Goal: Task Accomplishment & Management: Use online tool/utility

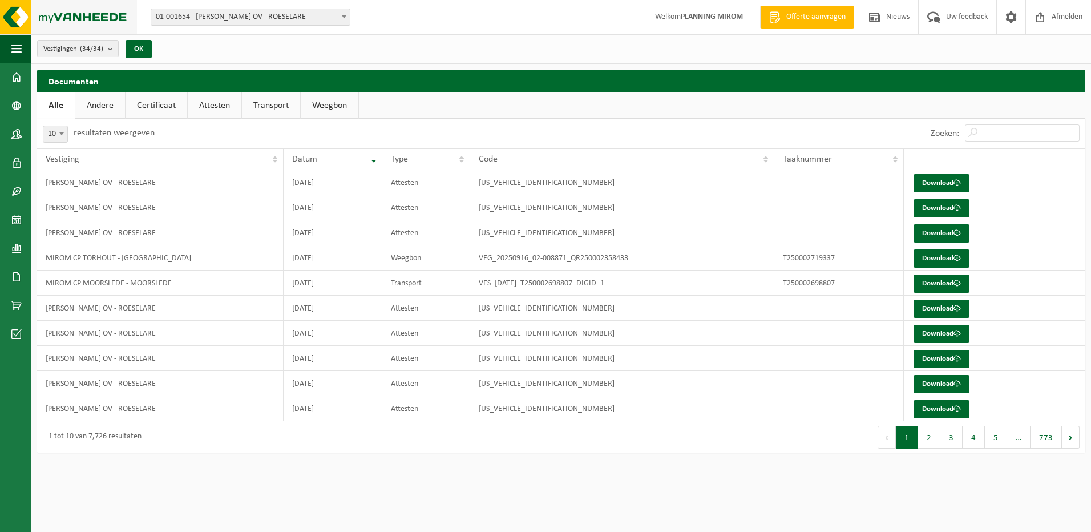
click at [29, 27] on img at bounding box center [68, 17] width 137 height 34
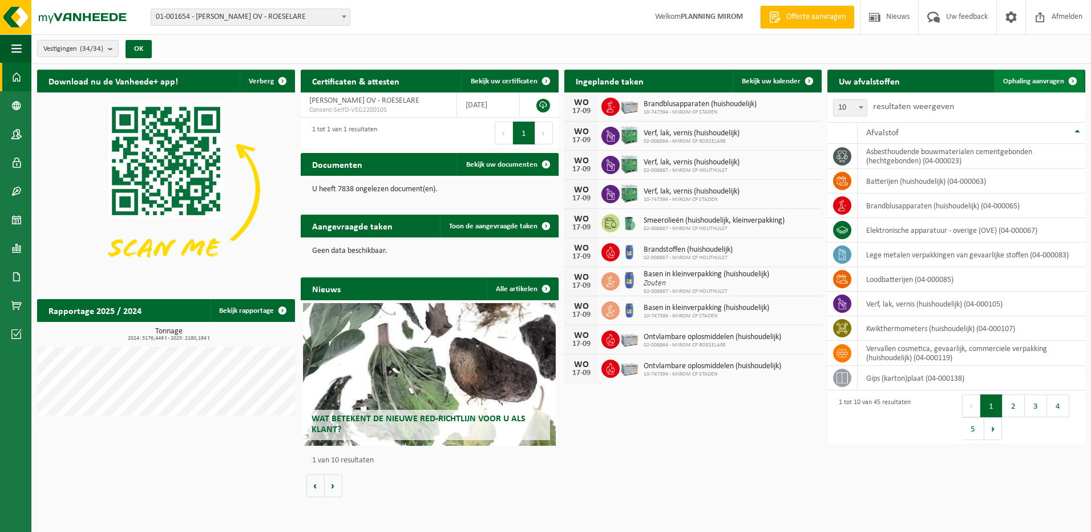
click at [1027, 91] on link "Ophaling aanvragen" at bounding box center [1039, 81] width 90 height 23
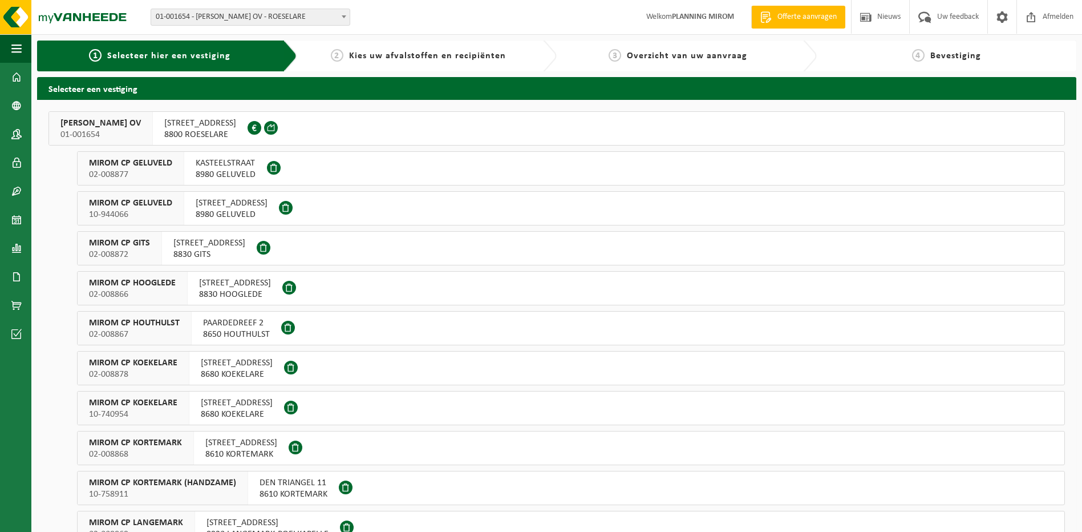
click at [235, 125] on span "OOSTNIEUWKERKSESTEENWEG 121" at bounding box center [200, 123] width 72 height 11
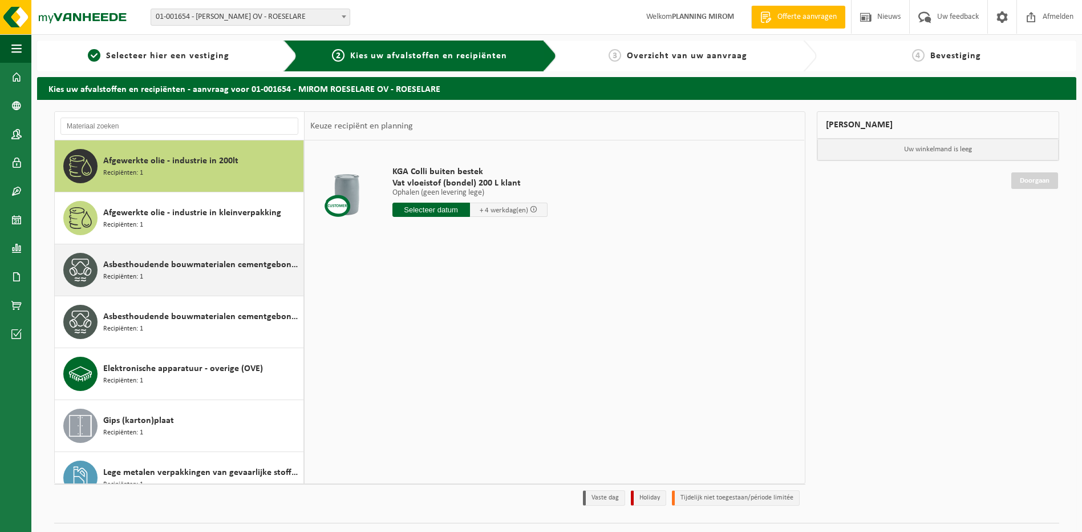
click at [140, 284] on div "Asbesthoudende bouwmaterialen cementgebonden (hechtgebonden) Recipiënten: 1" at bounding box center [201, 270] width 197 height 34
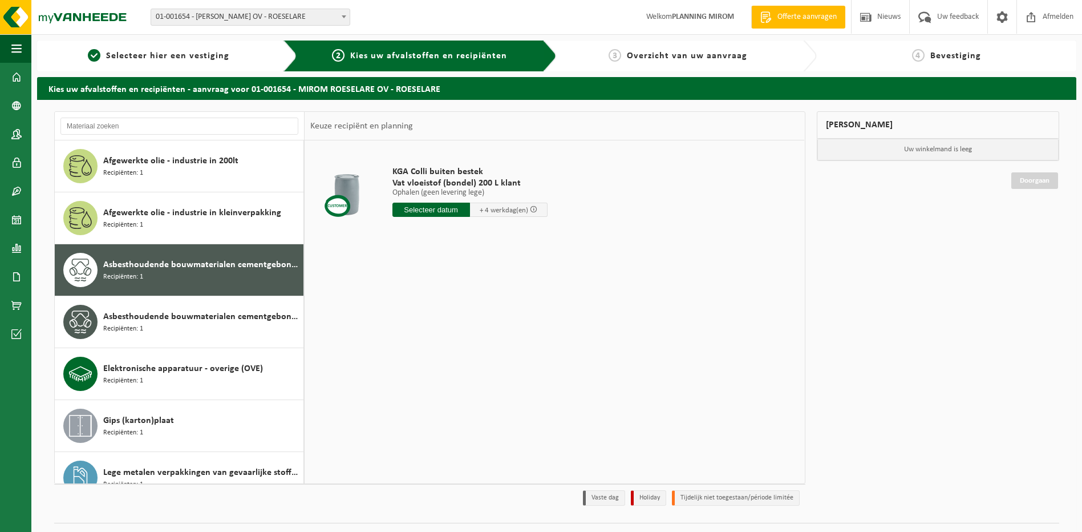
scroll to position [72, 0]
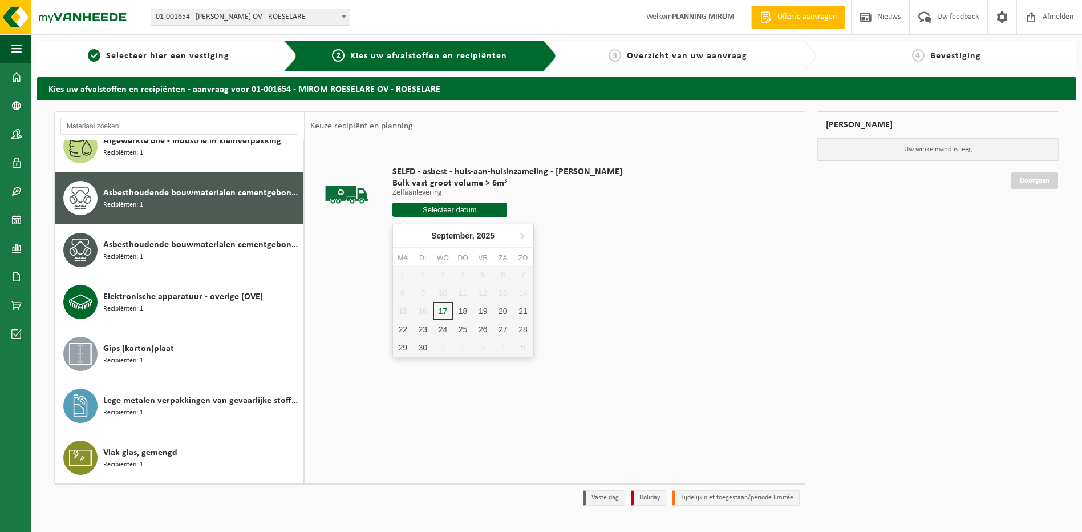
click at [456, 214] on input "text" at bounding box center [450, 210] width 115 height 14
click at [464, 313] on div "18" at bounding box center [463, 311] width 20 height 18
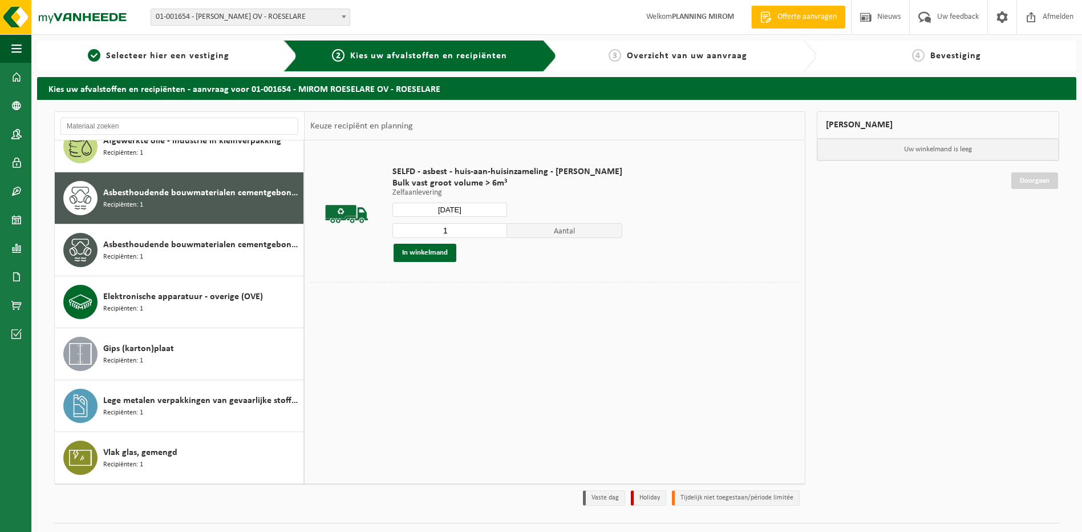
type input "Van 2025-09-18"
click at [446, 256] on button "In winkelmand" at bounding box center [425, 253] width 63 height 18
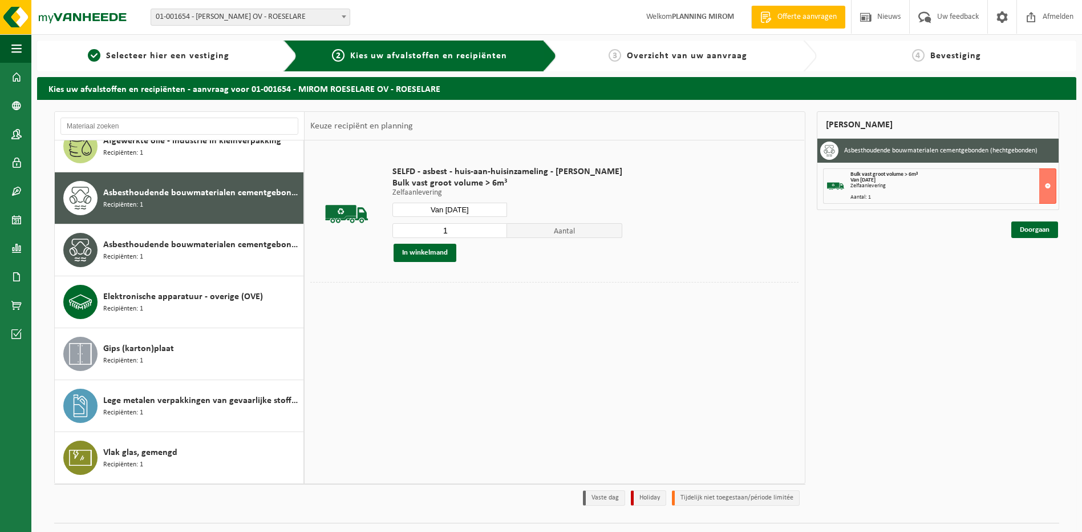
click at [1005, 235] on div "Mijn winkelmand Asbesthoudende bouwmaterialen cementgebonden (hechtgebonden) Bu…" at bounding box center [938, 311] width 254 height 400
click at [1016, 231] on link "Doorgaan" at bounding box center [1035, 229] width 47 height 17
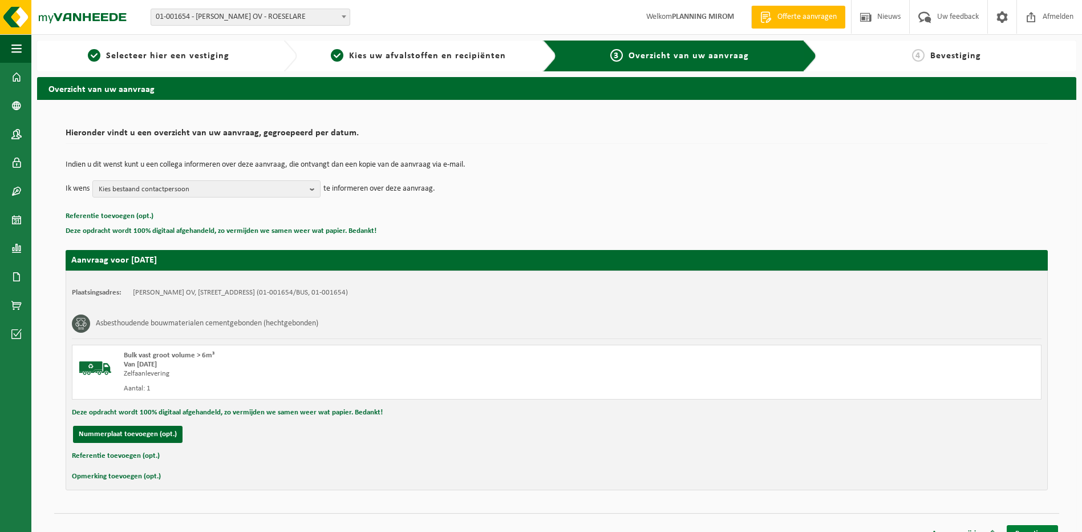
click at [1034, 527] on link "Bevestigen" at bounding box center [1032, 533] width 51 height 17
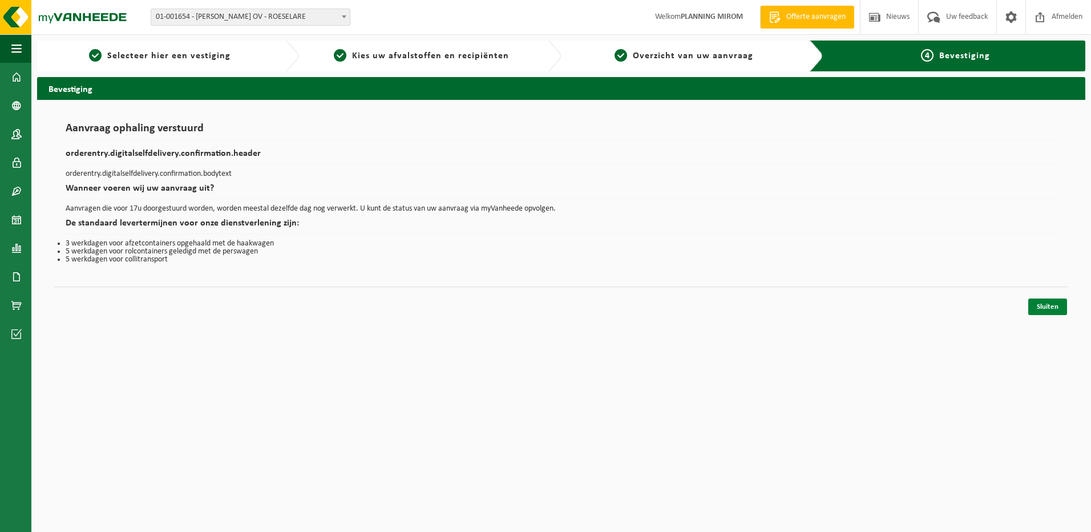
click at [1046, 313] on link "Sluiten" at bounding box center [1047, 306] width 39 height 17
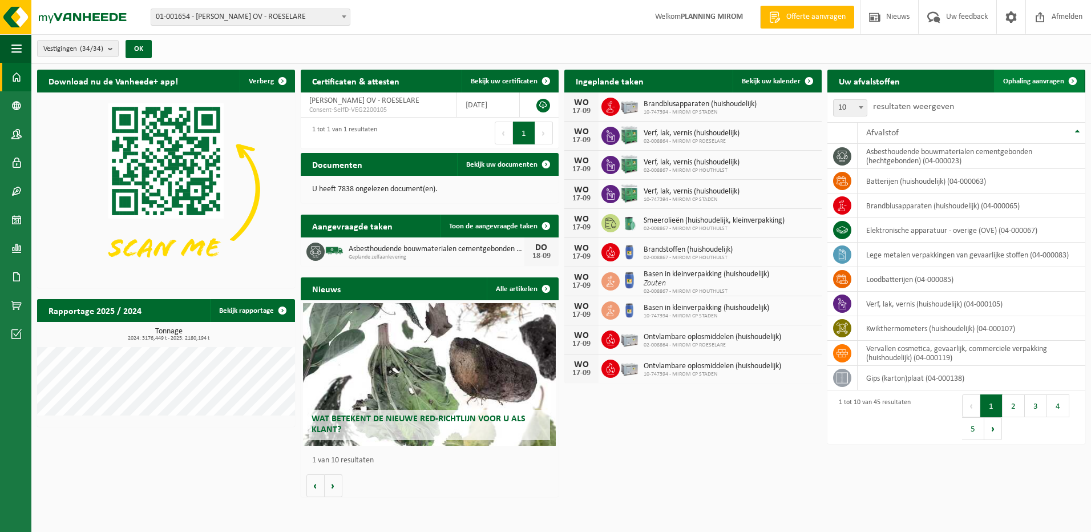
click at [1035, 78] on span "Ophaling aanvragen" at bounding box center [1033, 81] width 61 height 7
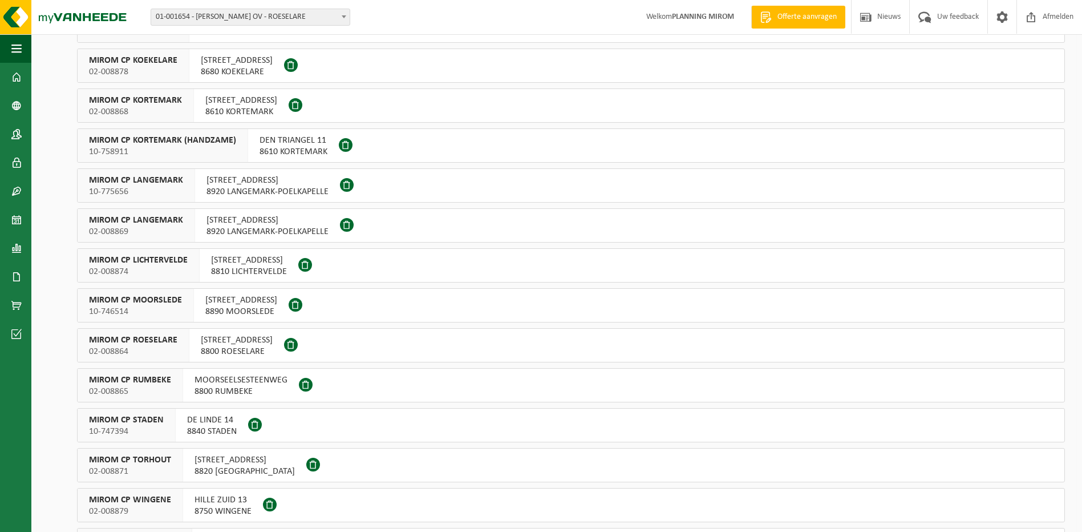
scroll to position [399, 0]
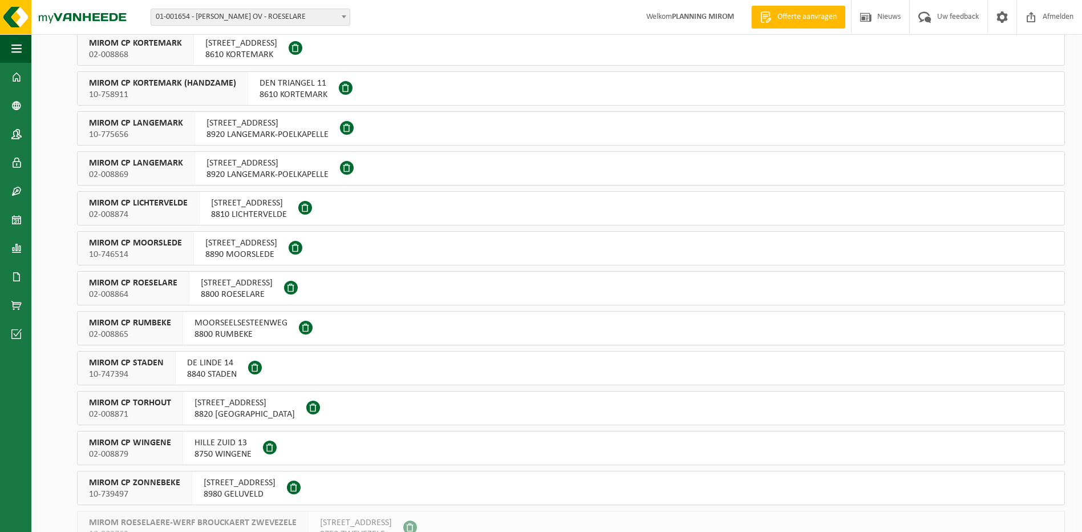
click at [224, 318] on span "MOORSEELSESTEENWEG" at bounding box center [241, 322] width 93 height 11
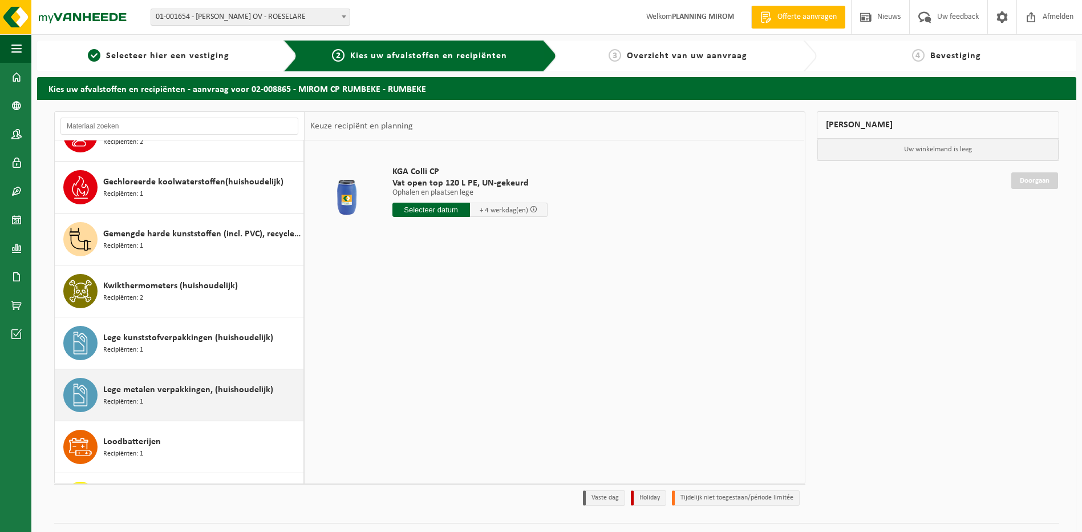
scroll to position [628, 0]
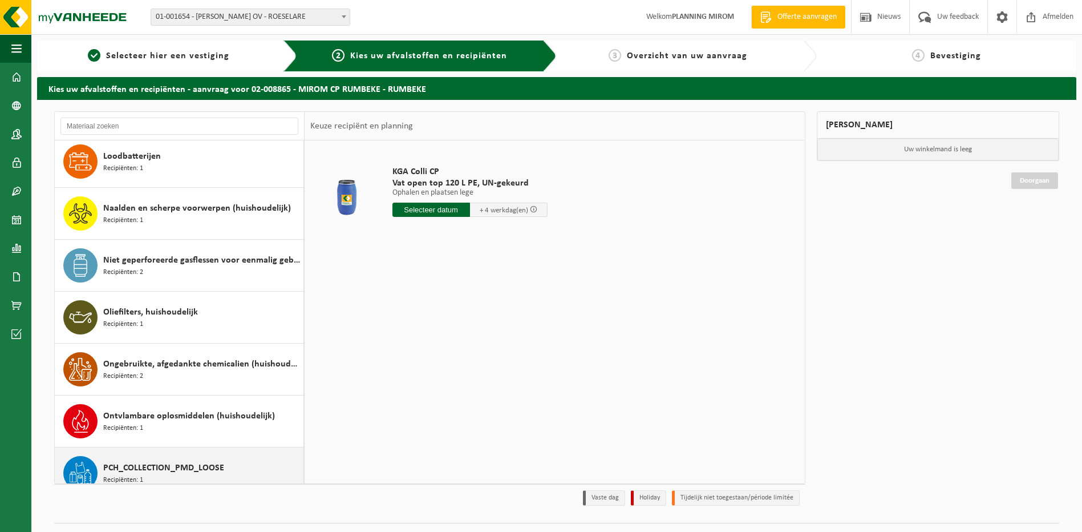
click at [193, 462] on span "PCH_COLLECTION_PMD_LOOSE" at bounding box center [163, 468] width 121 height 14
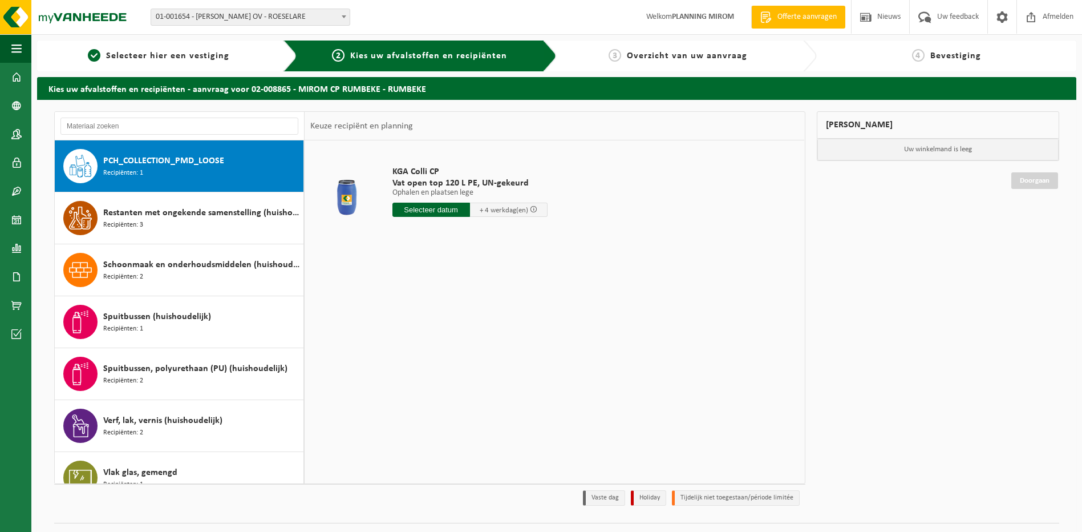
scroll to position [935, 0]
click at [449, 209] on input "text" at bounding box center [424, 210] width 63 height 14
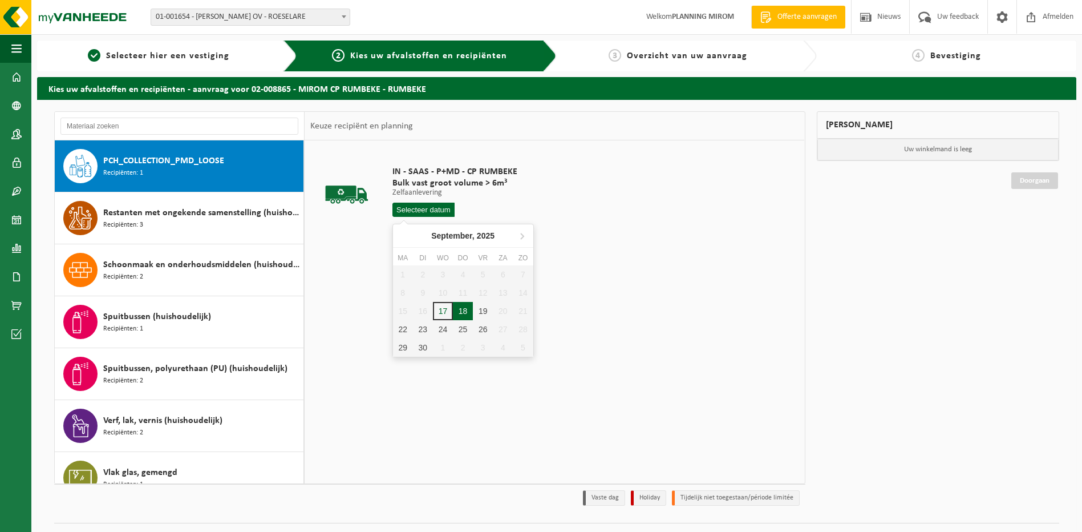
click at [462, 310] on div "18" at bounding box center [463, 311] width 20 height 18
type input "Van 2025-09-18"
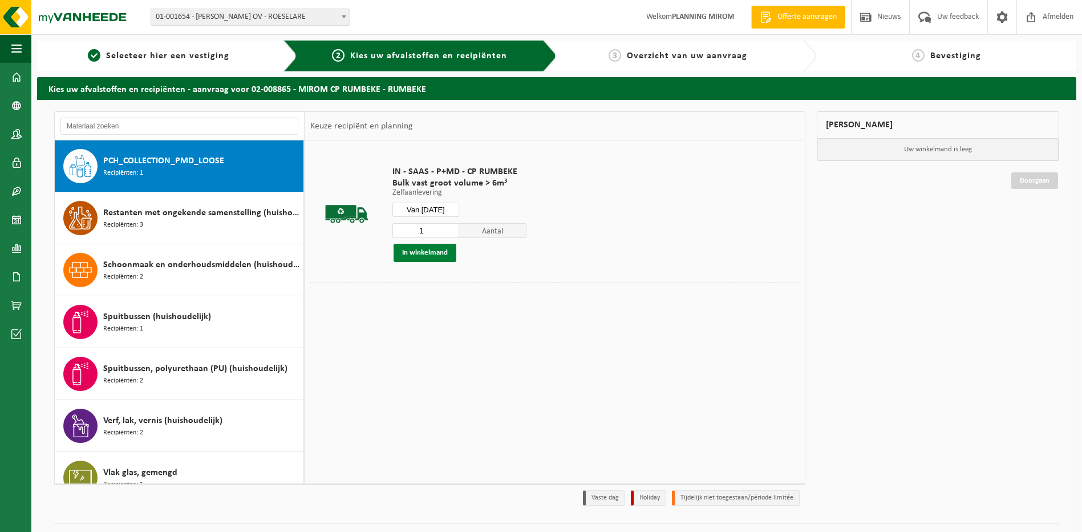
click at [442, 261] on button "In winkelmand" at bounding box center [425, 253] width 63 height 18
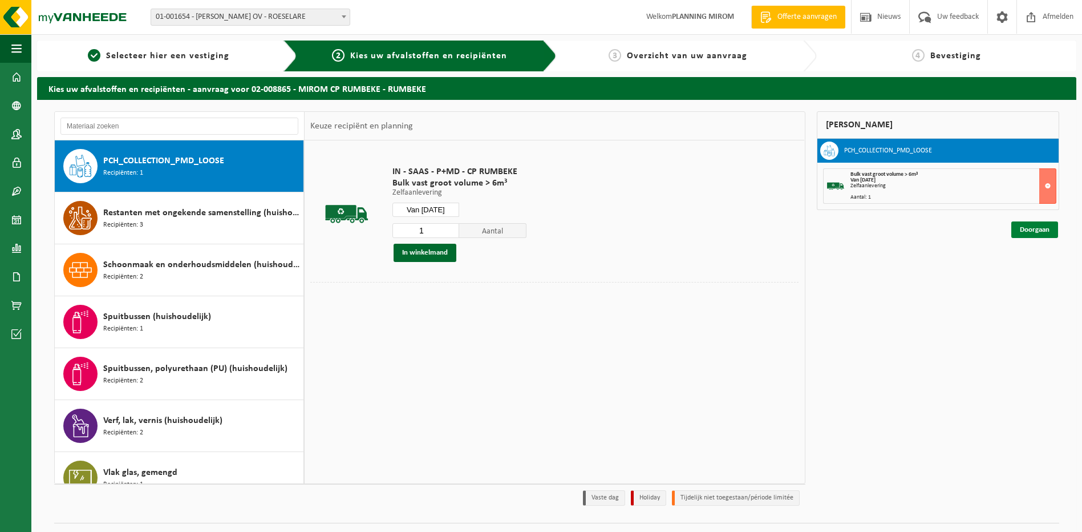
click at [1030, 237] on link "Doorgaan" at bounding box center [1035, 229] width 47 height 17
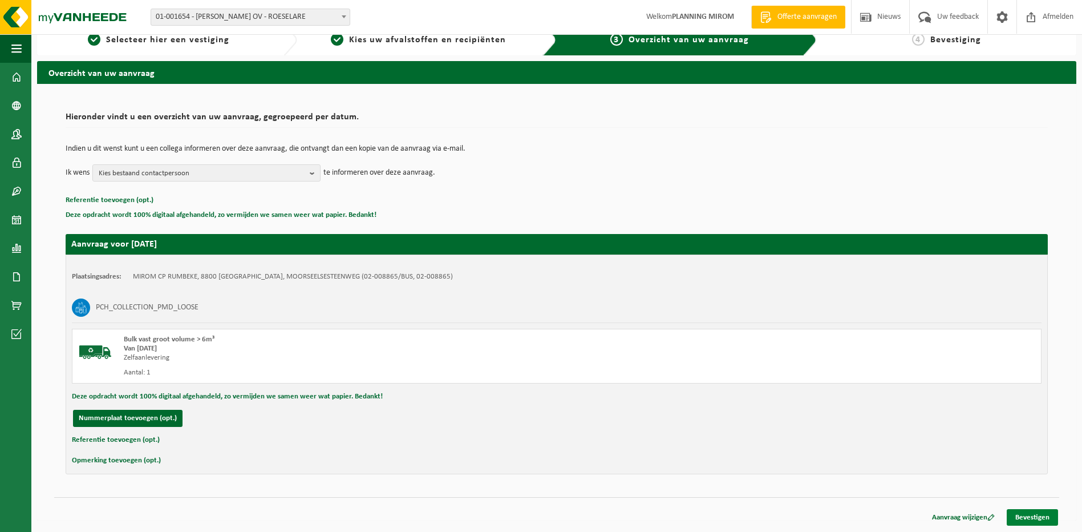
click at [1029, 523] on link "Bevestigen" at bounding box center [1032, 517] width 51 height 17
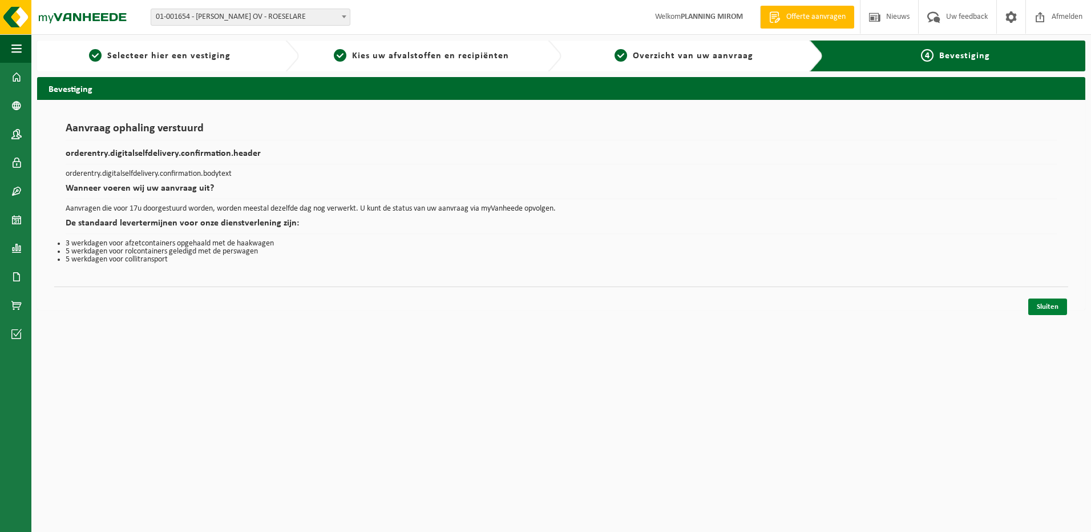
click at [1047, 313] on link "Sluiten" at bounding box center [1047, 306] width 39 height 17
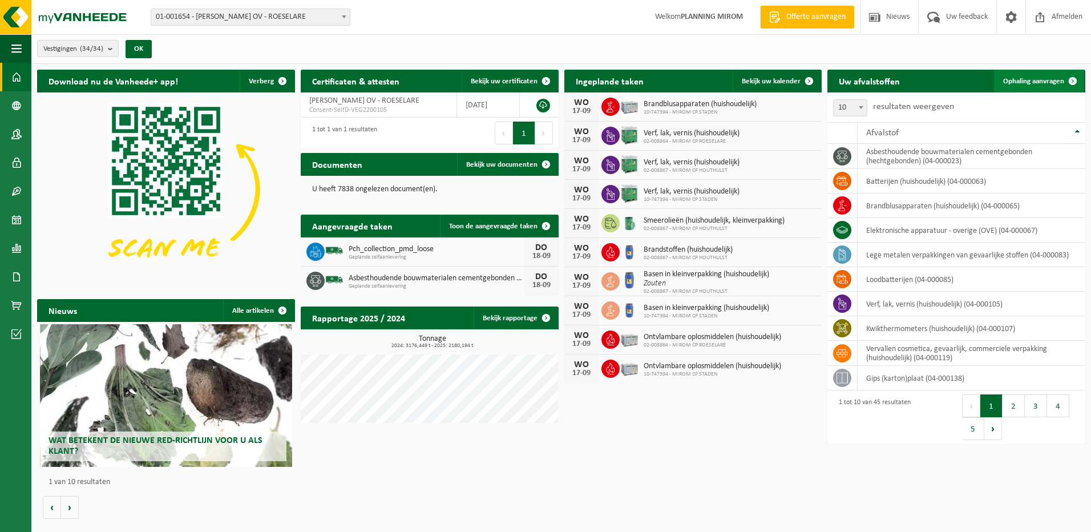
click at [1037, 78] on span "Ophaling aanvragen" at bounding box center [1033, 81] width 61 height 7
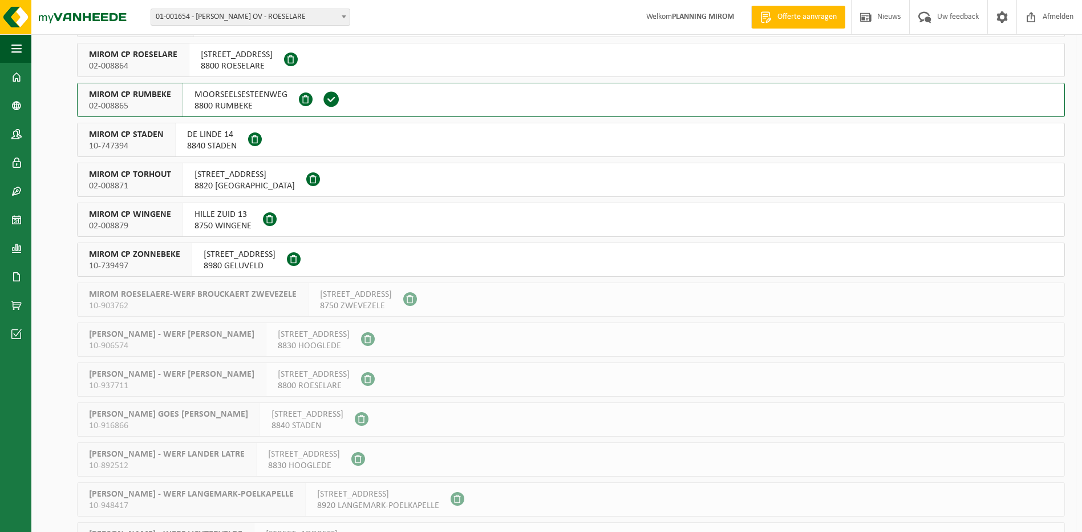
click at [227, 232] on div "HILLE ZUID 13 8750 WINGENE" at bounding box center [223, 219] width 80 height 33
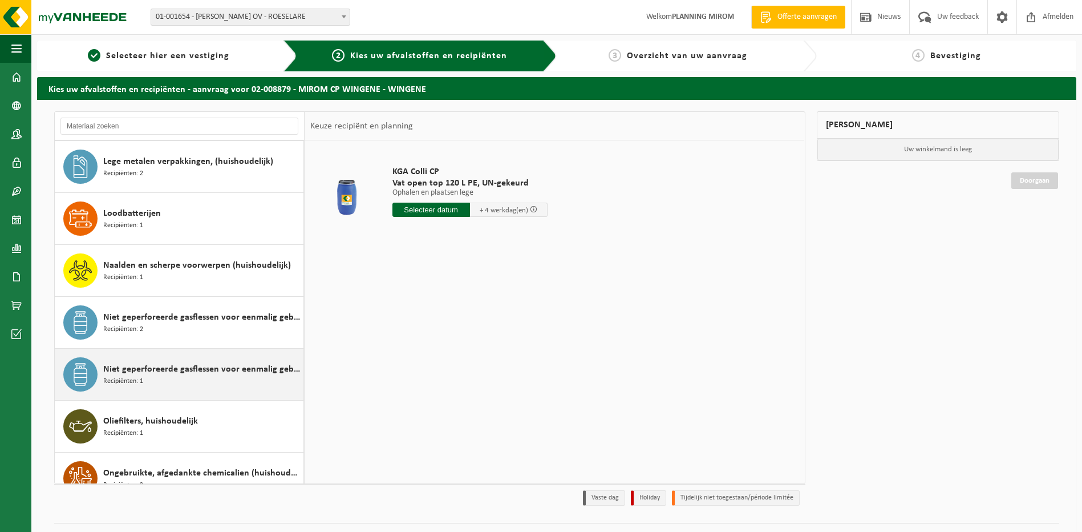
scroll to position [685, 0]
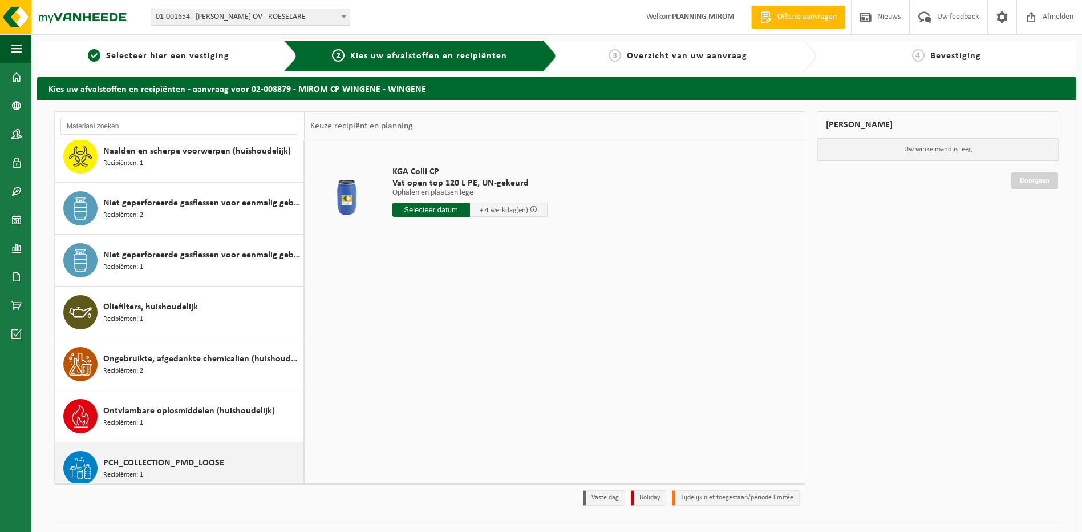
click at [192, 458] on span "PCH_COLLECTION_PMD_LOOSE" at bounding box center [163, 463] width 121 height 14
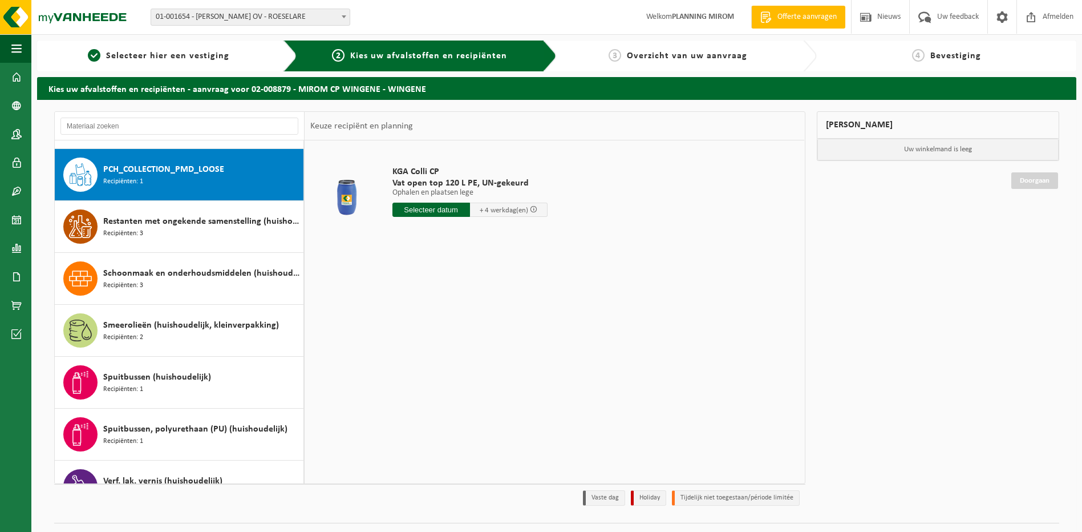
scroll to position [987, 0]
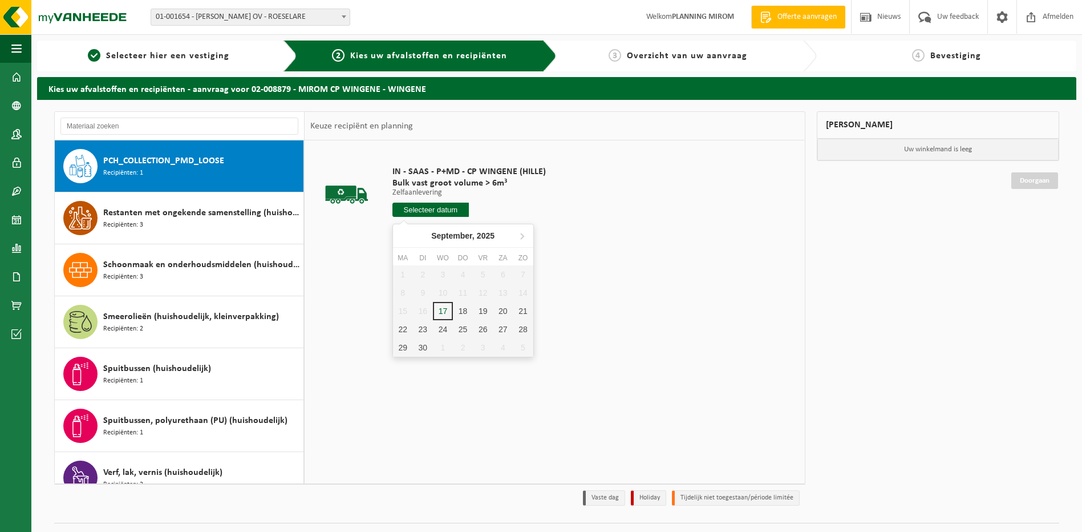
click at [434, 212] on input "text" at bounding box center [431, 210] width 77 height 14
click at [465, 313] on div "18" at bounding box center [463, 311] width 20 height 18
type input "Van 2025-09-18"
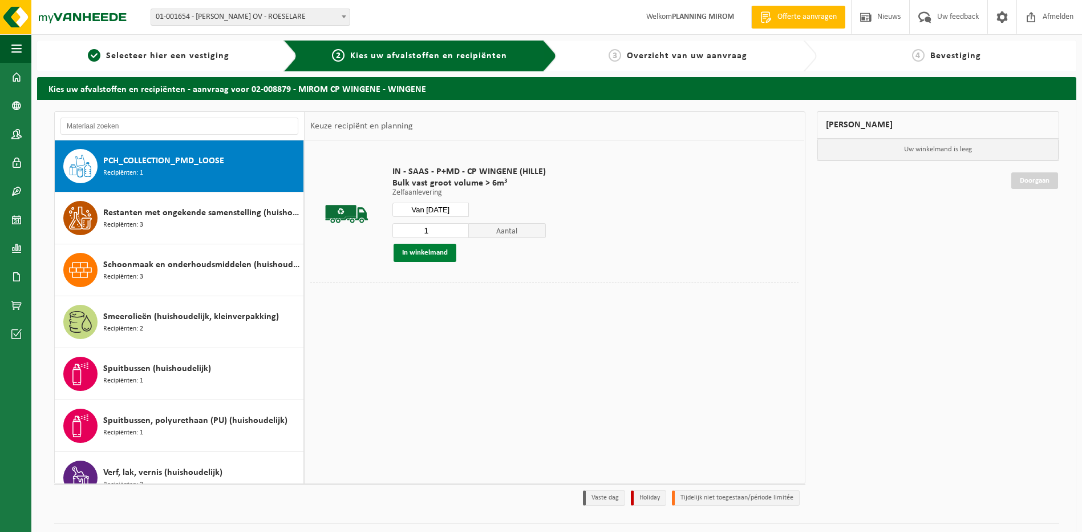
click at [438, 245] on button "In winkelmand" at bounding box center [425, 253] width 63 height 18
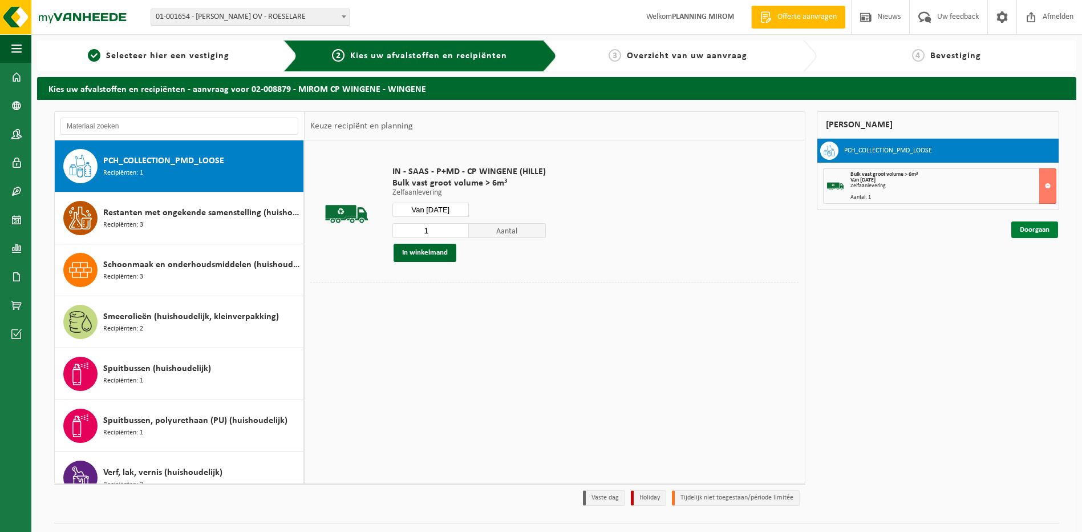
click at [1029, 232] on link "Doorgaan" at bounding box center [1035, 229] width 47 height 17
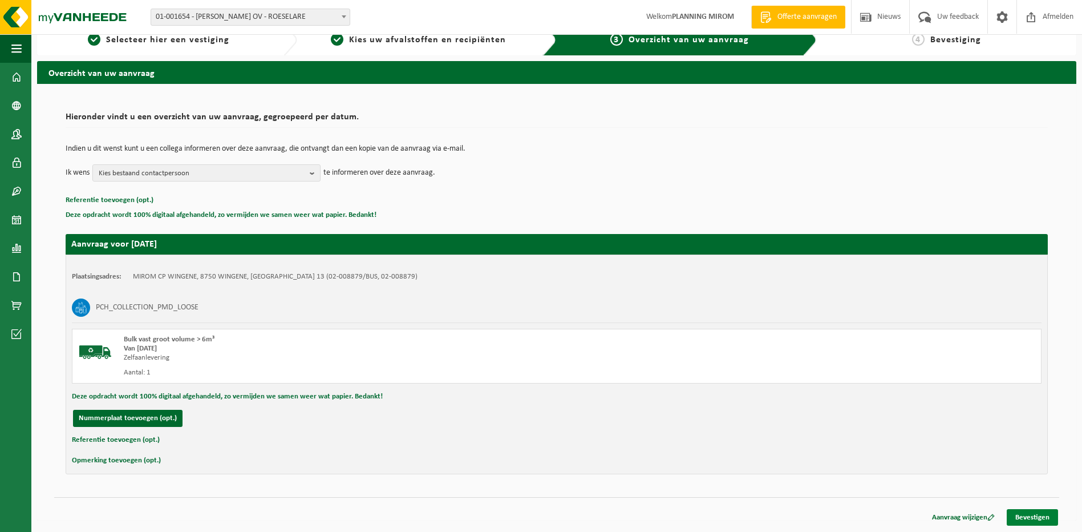
scroll to position [16, 0]
click at [1028, 511] on link "Bevestigen" at bounding box center [1032, 517] width 51 height 17
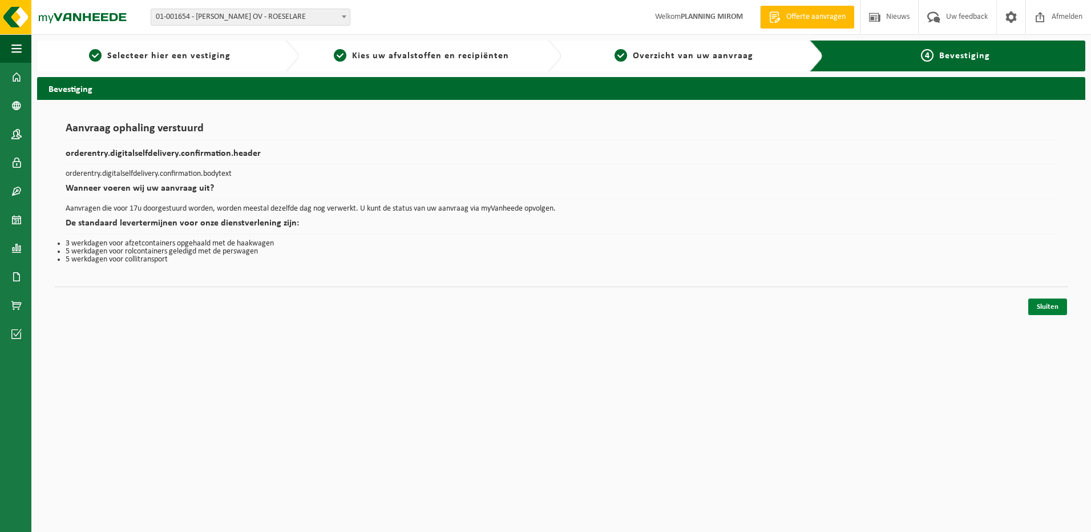
click at [1043, 304] on link "Sluiten" at bounding box center [1047, 306] width 39 height 17
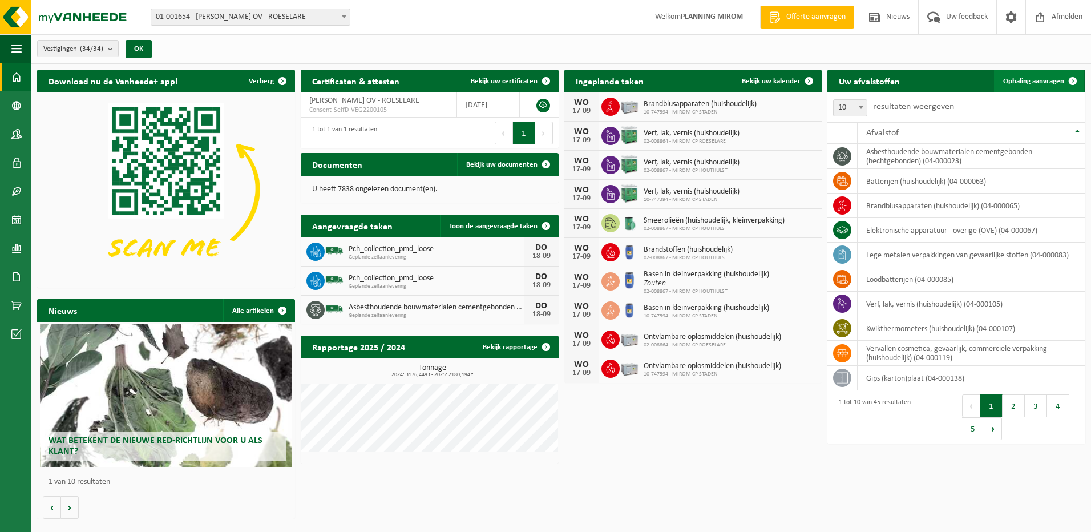
click at [1030, 79] on span "Ophaling aanvragen" at bounding box center [1033, 81] width 61 height 7
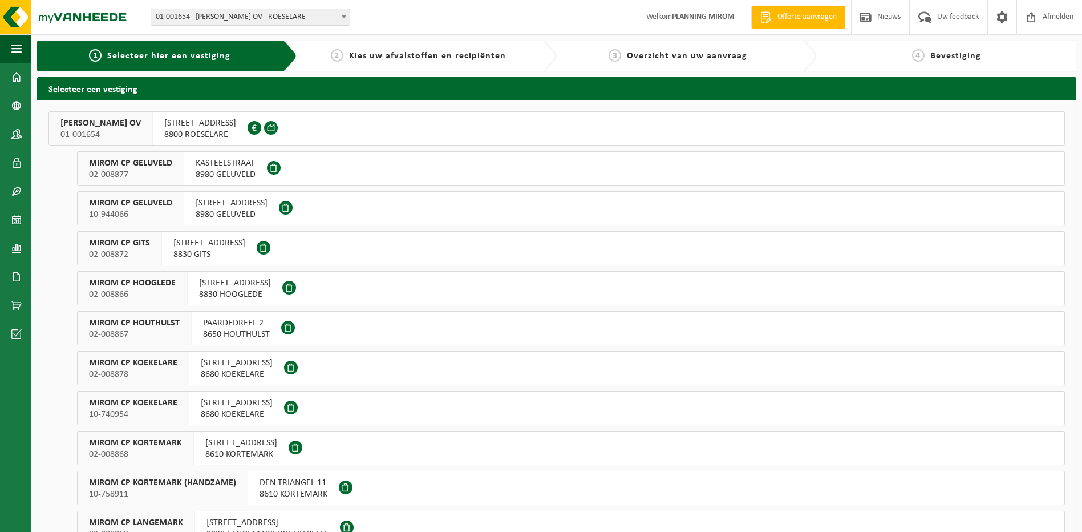
click at [232, 285] on span "HOGESTRAAT 154" at bounding box center [235, 282] width 72 height 11
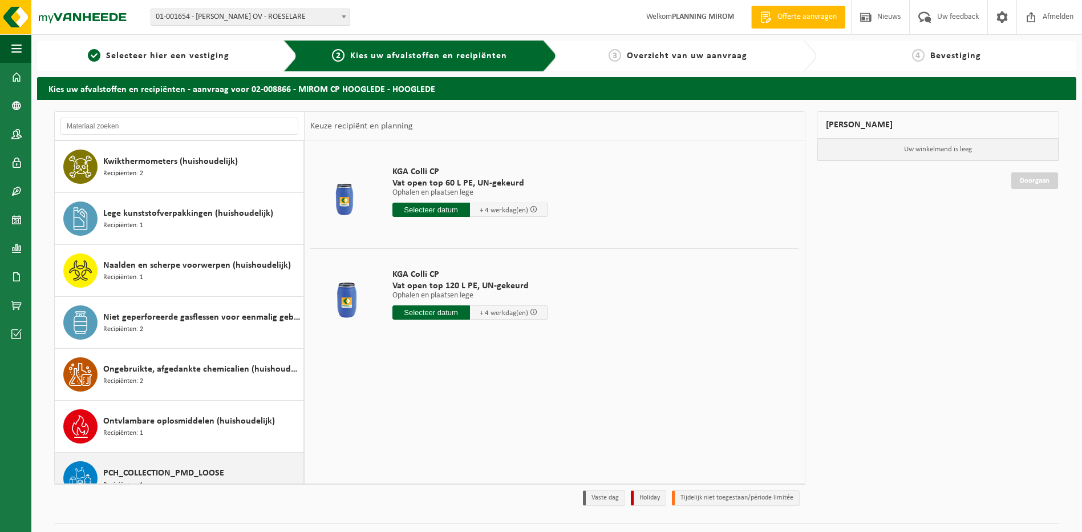
click at [151, 475] on span "PCH_COLLECTION_PMD_LOOSE" at bounding box center [163, 473] width 121 height 14
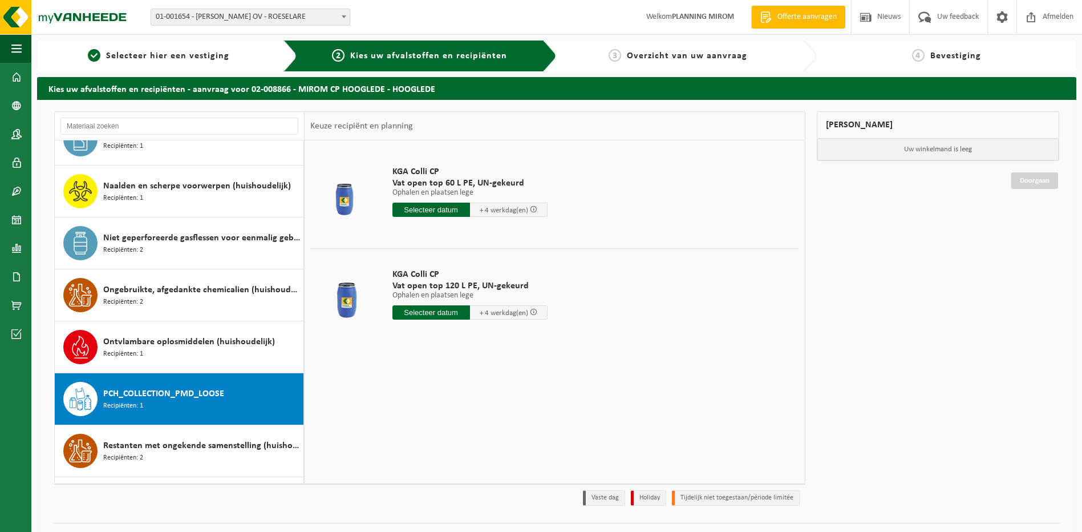
scroll to position [883, 0]
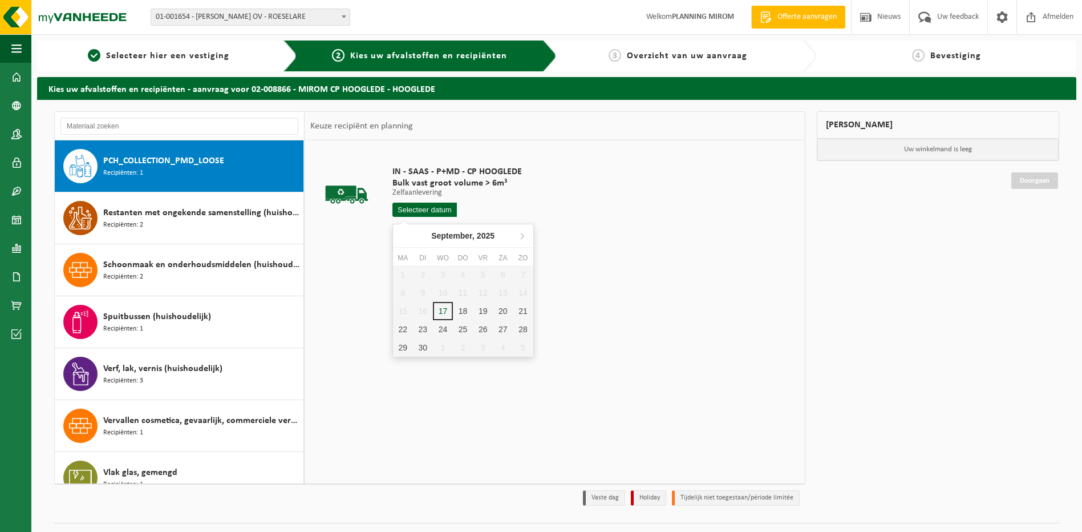
click at [440, 211] on input "text" at bounding box center [425, 210] width 65 height 14
click at [462, 306] on div "18" at bounding box center [463, 311] width 20 height 18
type input "Van [DATE]"
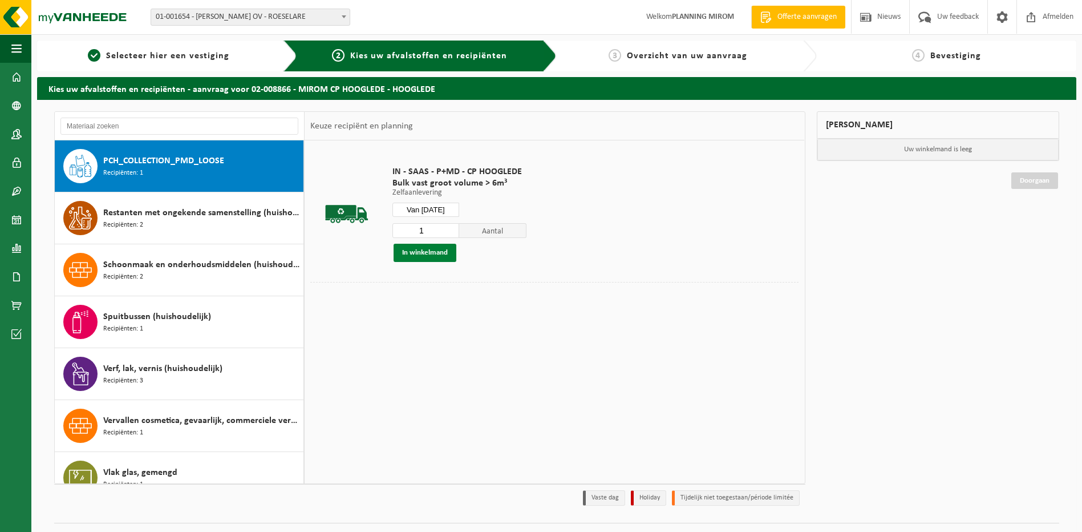
click at [442, 256] on button "In winkelmand" at bounding box center [425, 253] width 63 height 18
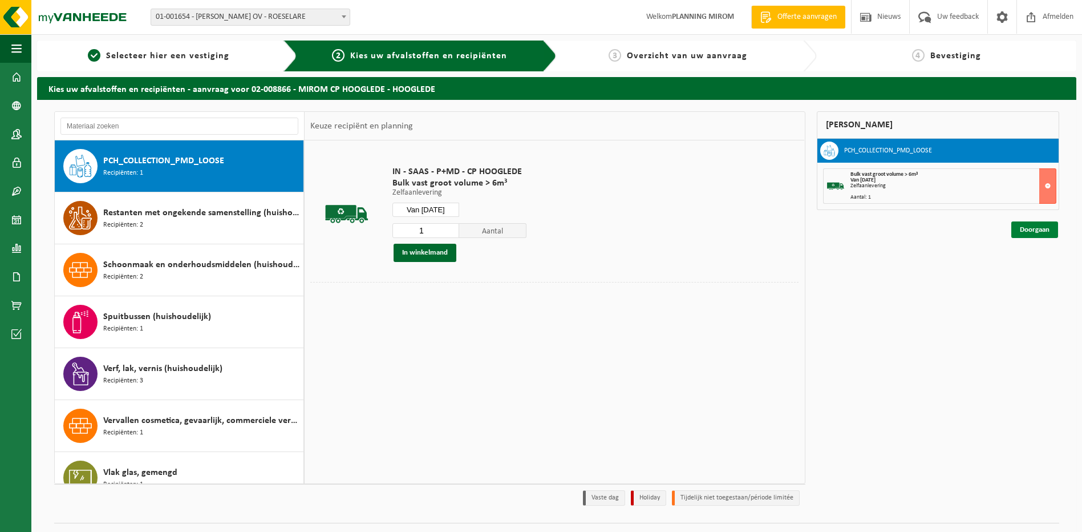
click at [1031, 229] on link "Doorgaan" at bounding box center [1035, 229] width 47 height 17
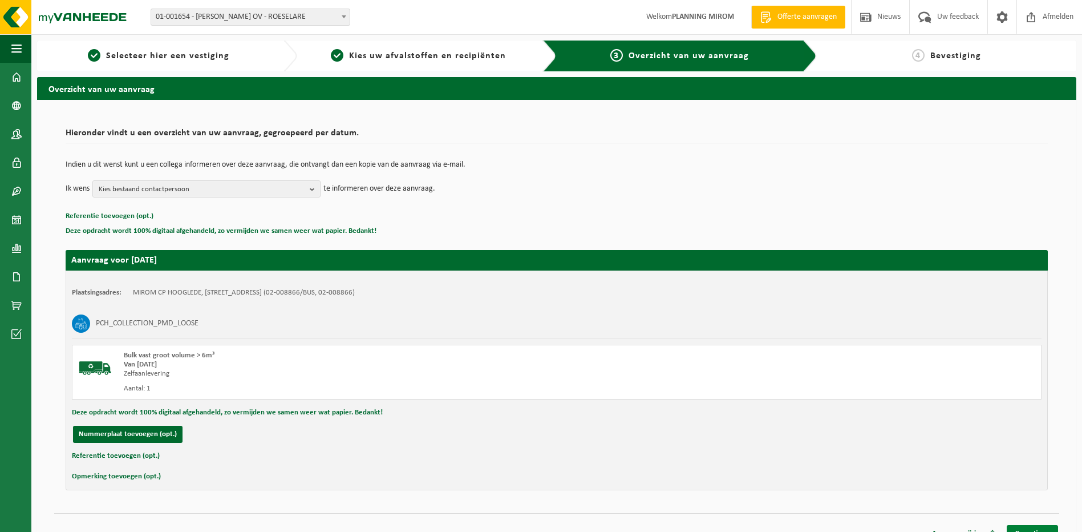
click at [1048, 527] on link "Bevestigen" at bounding box center [1032, 533] width 51 height 17
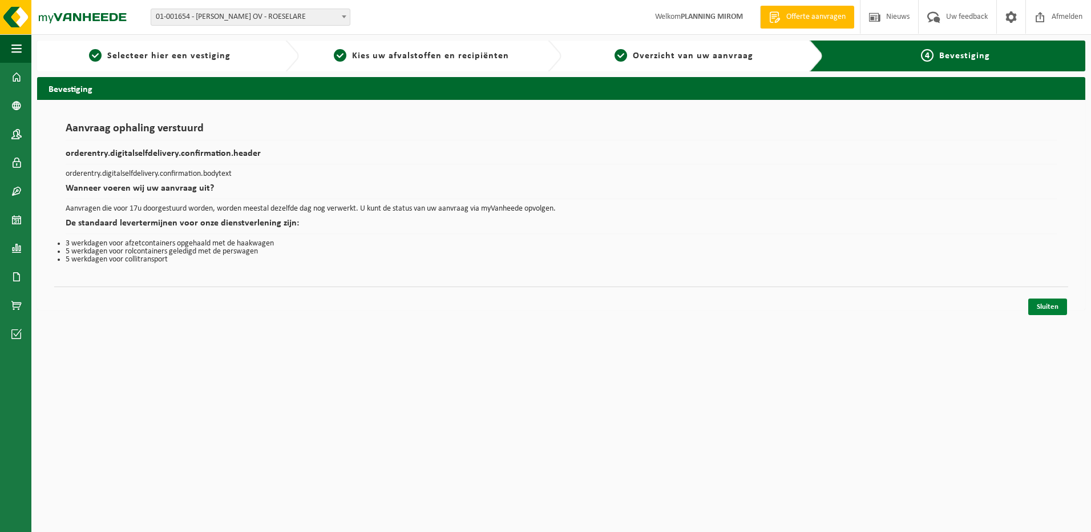
click at [1037, 298] on link "Sluiten" at bounding box center [1047, 306] width 39 height 17
